Goal: Communication & Community: Ask a question

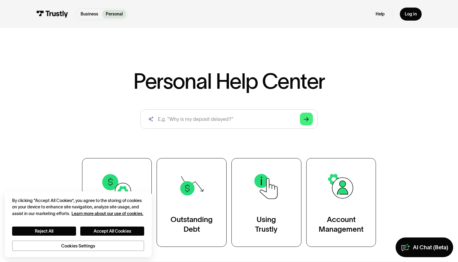
click at [370, 13] on div "Business Personal Business Personal Help Log in Business Personal Help Log in" at bounding box center [228, 14] width 385 height 28
click at [386, 15] on div "Help Log in" at bounding box center [398, 14] width 46 height 13
click at [380, 15] on link "Help" at bounding box center [379, 13] width 9 height 5
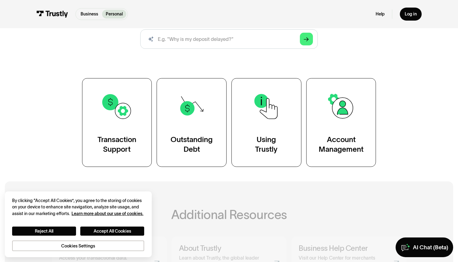
scroll to position [130, 0]
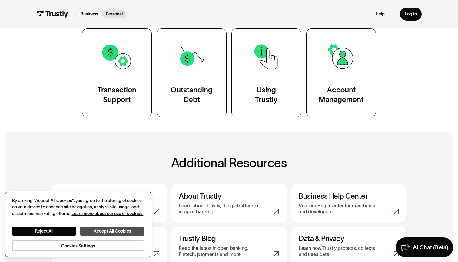
click at [100, 231] on button "Accept All Cookies" at bounding box center [112, 230] width 64 height 9
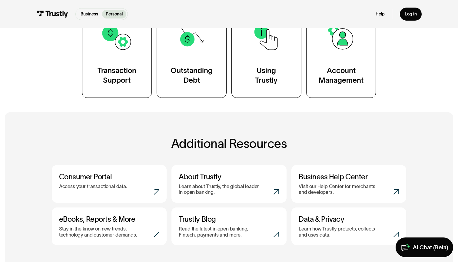
scroll to position [154, 0]
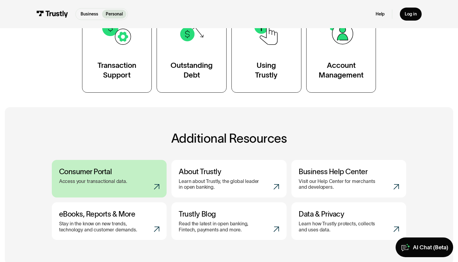
click at [143, 173] on h3 "Consumer Portal" at bounding box center [109, 171] width 100 height 9
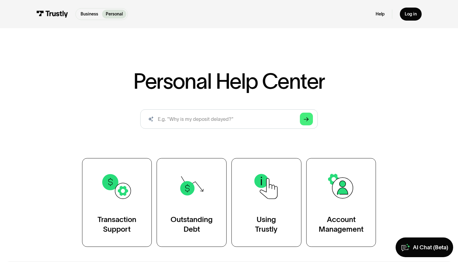
scroll to position [0, 0]
click at [377, 15] on link "Help" at bounding box center [379, 13] width 9 height 5
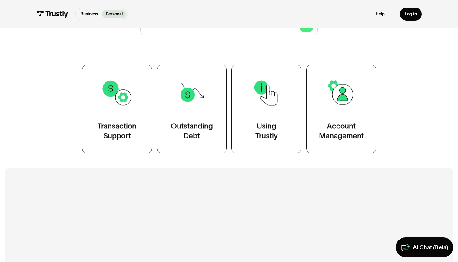
scroll to position [171, 0]
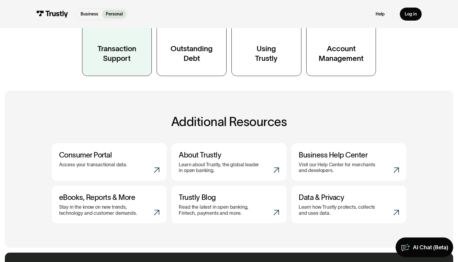
click at [130, 60] on div "Transaction Support" at bounding box center [116, 54] width 39 height 20
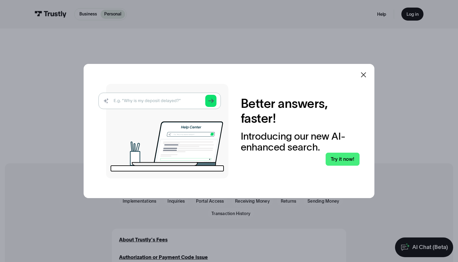
click at [361, 72] on icon at bounding box center [363, 74] width 7 height 7
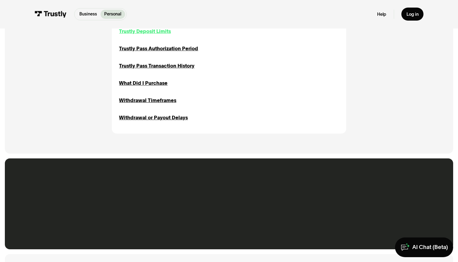
scroll to position [819, 0]
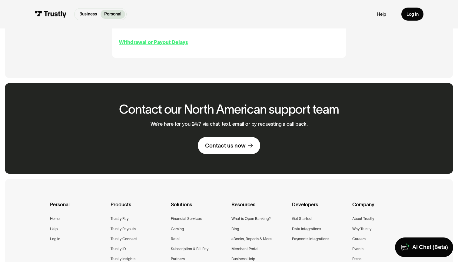
click at [163, 38] on div "Withdrawal or Payout Delays" at bounding box center [153, 41] width 69 height 7
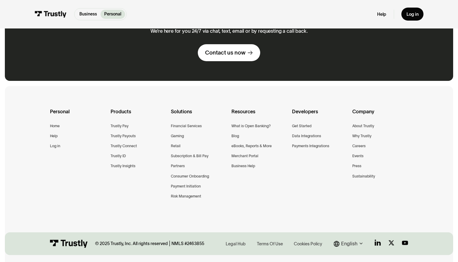
scroll to position [441, 0]
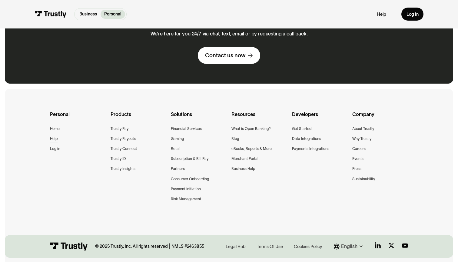
click at [55, 136] on div "Help" at bounding box center [54, 139] width 8 height 6
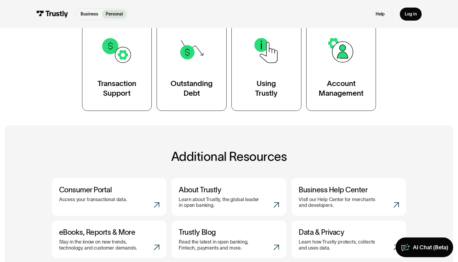
scroll to position [106, 0]
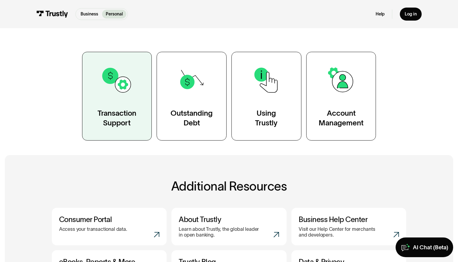
click at [131, 90] on img at bounding box center [117, 80] width 32 height 32
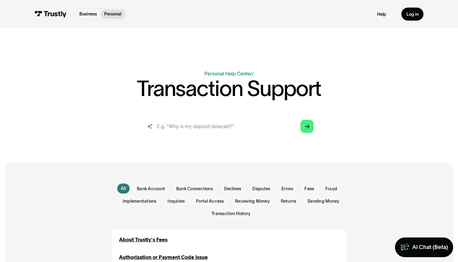
click at [176, 124] on input "search" at bounding box center [229, 126] width 179 height 20
type input "constact support"
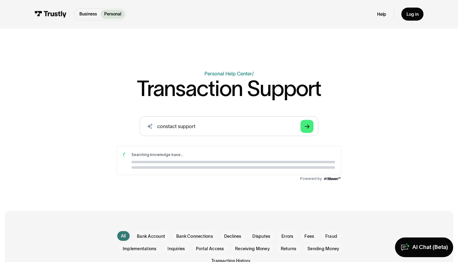
click at [418, 242] on link "AI Chat (Beta)" at bounding box center [424, 247] width 58 height 20
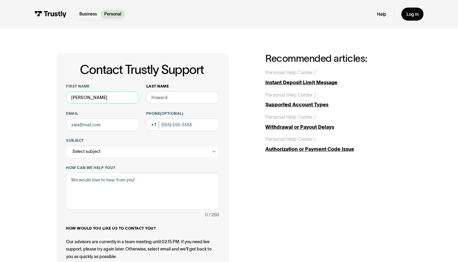
type input "[PERSON_NAME]"
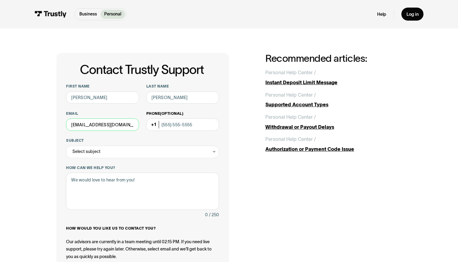
type input "[EMAIL_ADDRESS][DOMAIN_NAME]"
type input "[PHONE_NUMBER]"
click at [142, 150] on div "Select subject" at bounding box center [142, 152] width 153 height 12
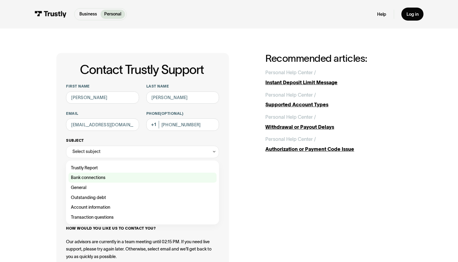
scroll to position [8, 0]
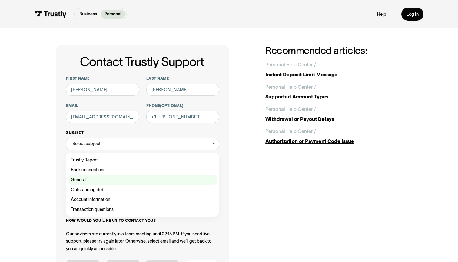
click at [130, 175] on div "Contact Trustly Support" at bounding box center [142, 180] width 148 height 10
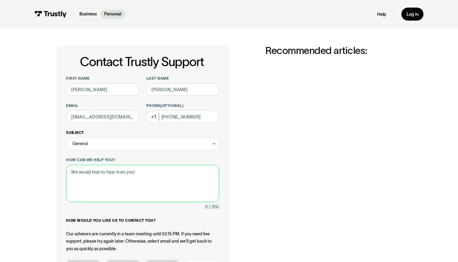
click at [130, 175] on textarea "How can we help you?" at bounding box center [142, 183] width 153 height 37
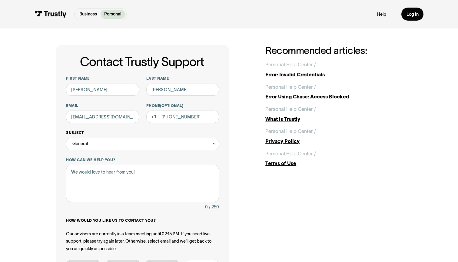
click at [127, 147] on div "General" at bounding box center [142, 144] width 153 height 12
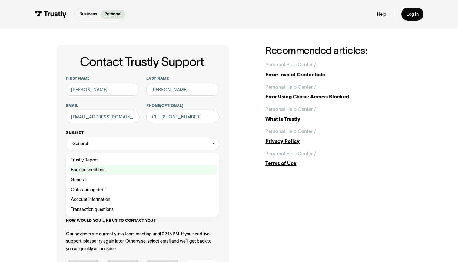
click at [121, 168] on div "Contact Trustly Support" at bounding box center [142, 170] width 148 height 10
type input "**********"
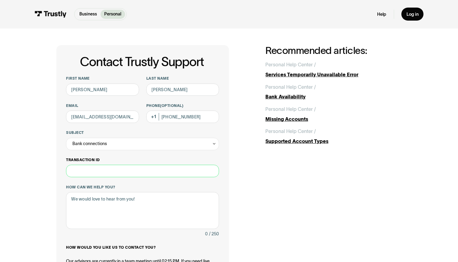
click at [127, 171] on input "Transaction ID" at bounding box center [142, 171] width 153 height 12
type input "**"
click at [116, 197] on textarea "How can we help you?" at bounding box center [142, 210] width 153 height 37
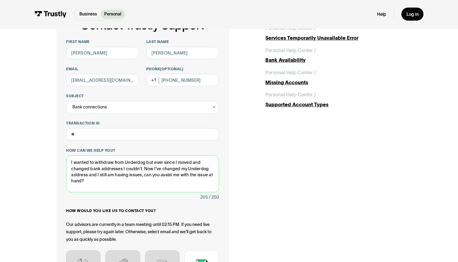
scroll to position [56, 0]
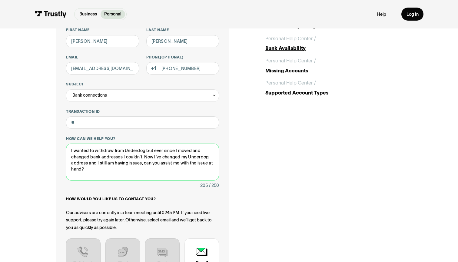
drag, startPoint x: 94, startPoint y: 172, endPoint x: 56, endPoint y: 140, distance: 49.8
click at [56, 140] on div "**********" at bounding box center [142, 166] width 173 height 339
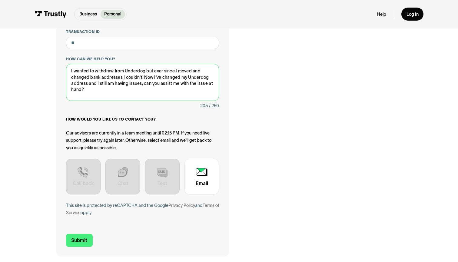
scroll to position [150, 0]
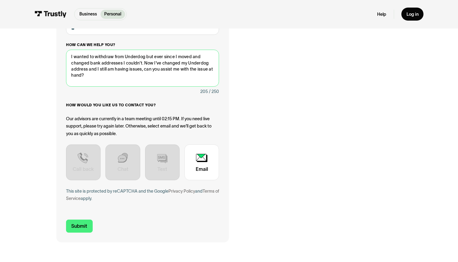
click at [186, 76] on textarea "I wanted to withdraw from Underdog but ever since I moved and changed bank addr…" at bounding box center [142, 68] width 153 height 37
type textarea "I wanted to withdraw from Underdog but ever since I moved and changed bank addr…"
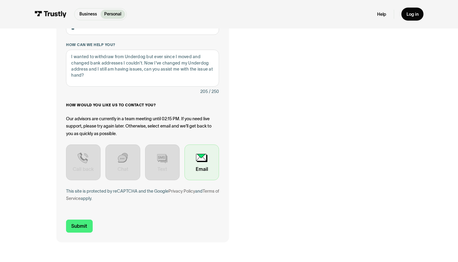
click at [207, 168] on div "Contact Trustly Support" at bounding box center [201, 161] width 35 height 35
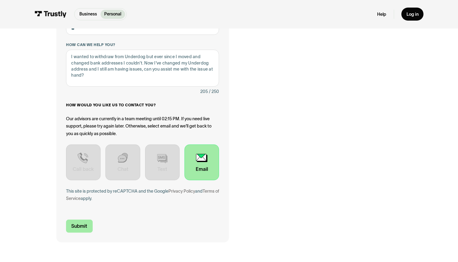
click at [84, 221] on input "Submit" at bounding box center [79, 225] width 27 height 13
type input "[PHONE_NUMBER]"
